Goal: Information Seeking & Learning: Check status

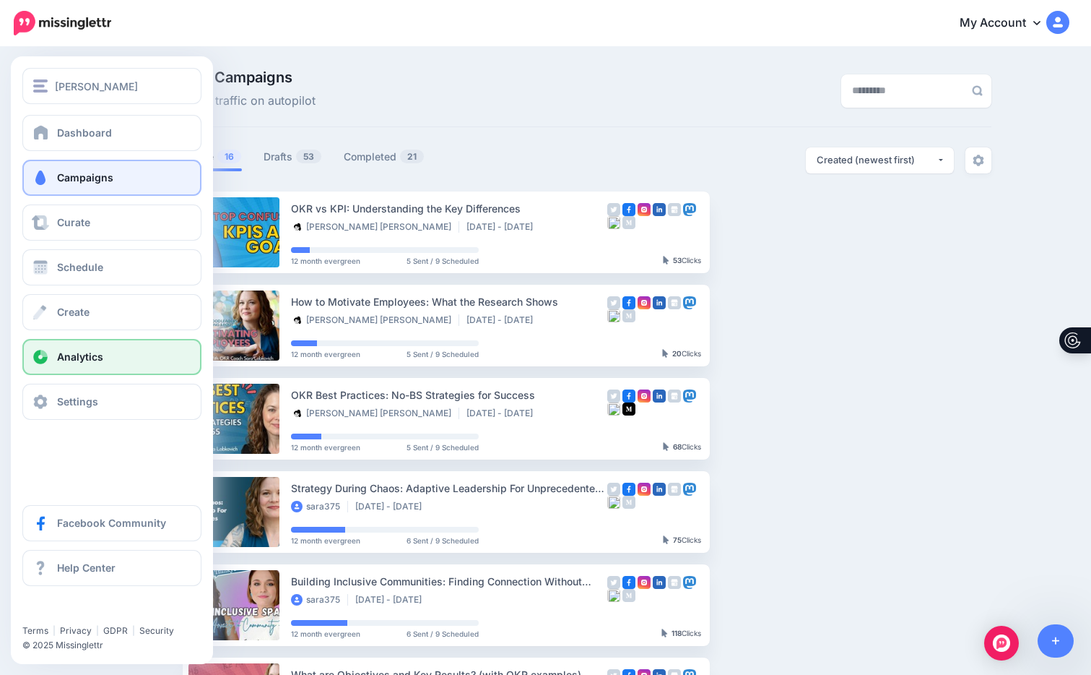
click at [57, 359] on span "Analytics" at bounding box center [80, 356] width 46 height 12
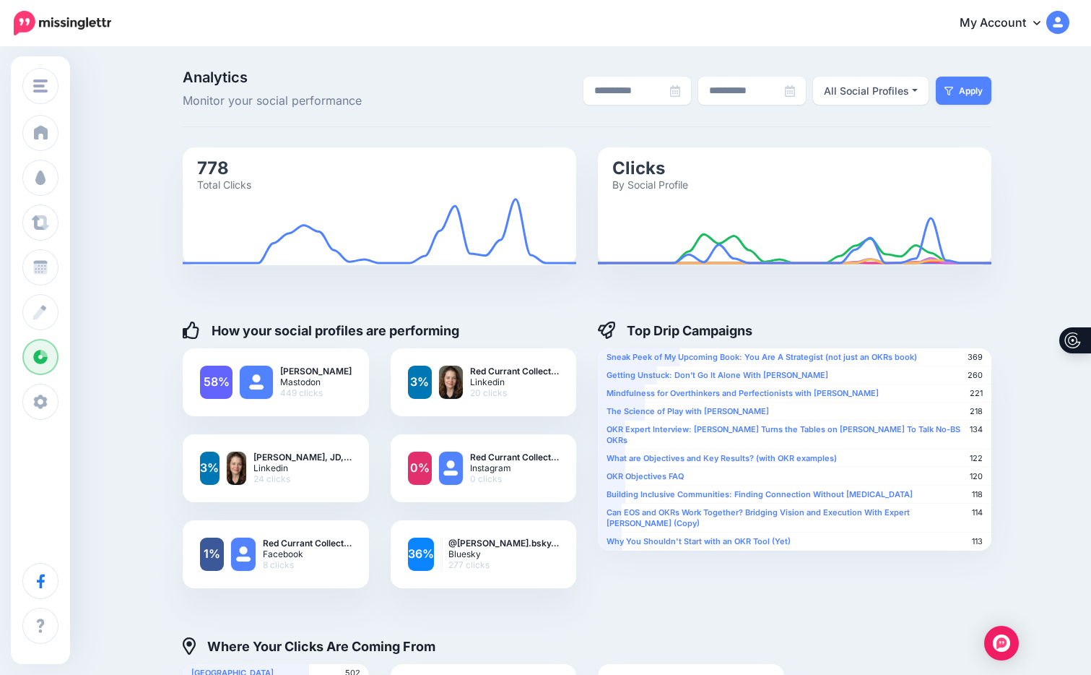
click at [1016, 121] on div "**********" at bounding box center [545, 568] width 1091 height 1041
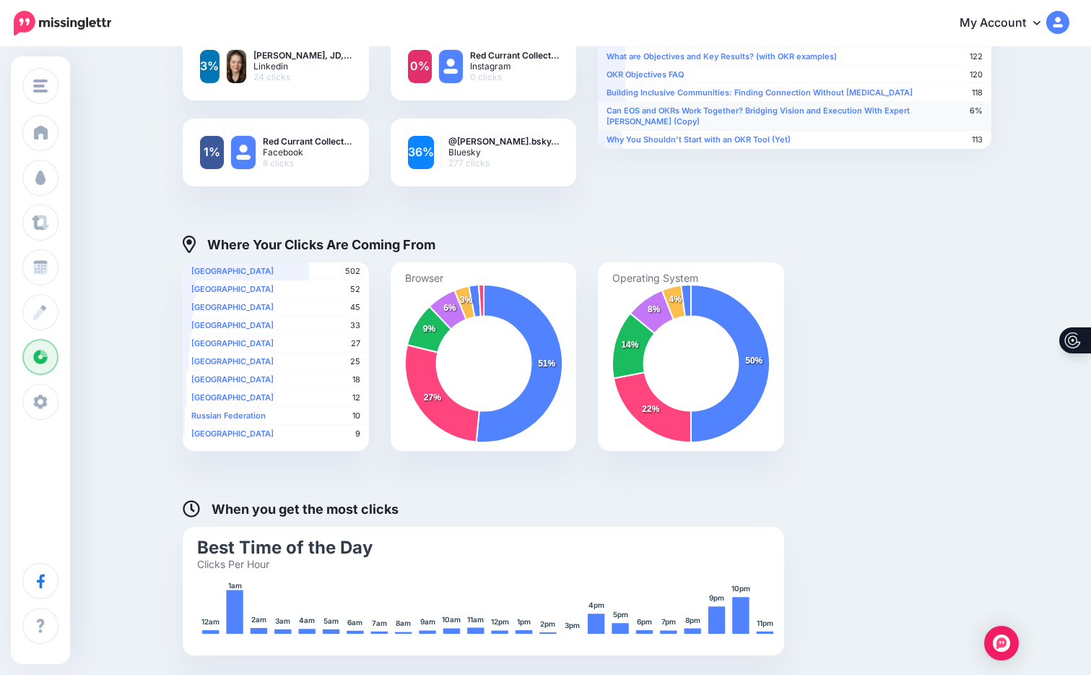
scroll to position [527, 0]
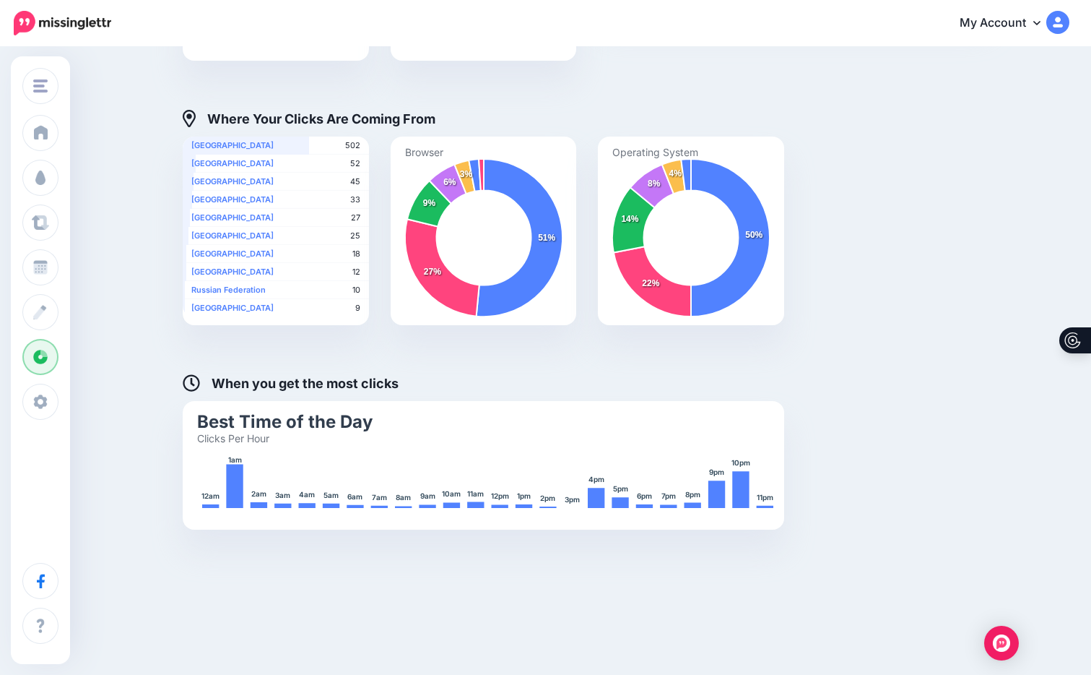
click at [979, 401] on div "Best Time of the Day Clicks Per Hour 12am 1am 2am 3am 4am 5am 6am 7am 8am 9am 1…" at bounding box center [587, 465] width 831 height 129
